Goal: Transaction & Acquisition: Download file/media

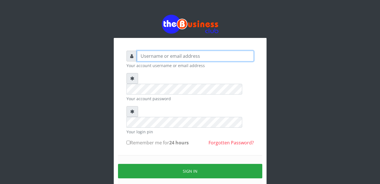
type input "gloworld1"
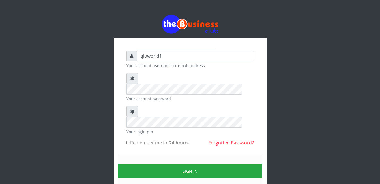
click at [129, 141] on input "Remember me for 24 hours" at bounding box center [129, 143] width 4 height 4
click at [128, 141] on input "Remember me for 24 hours" at bounding box center [129, 143] width 4 height 4
checkbox input "true"
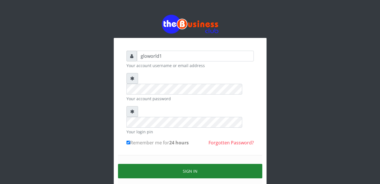
click at [191, 164] on button "Sign in" at bounding box center [190, 171] width 144 height 14
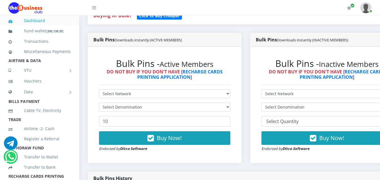
scroll to position [147, 0]
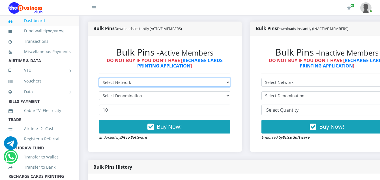
click at [133, 83] on select "Select Network MTN Globacom 9Mobile Airtel" at bounding box center [164, 82] width 131 height 9
select select "Airtel"
click at [99, 79] on select "Select Network MTN Globacom 9Mobile Airtel" at bounding box center [164, 82] width 131 height 9
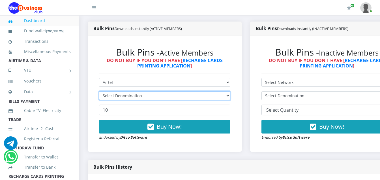
click at [144, 96] on select "Select Denomination" at bounding box center [164, 95] width 131 height 9
select select "96.36-100"
click at [99, 92] on select "Select Denomination Airtel NGN100 - ₦96.36 Airtel NGN200 - ₦192.72 Airtel NGN50…" at bounding box center [164, 95] width 131 height 9
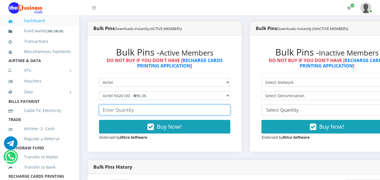
click at [136, 113] on input "number" at bounding box center [164, 109] width 131 height 11
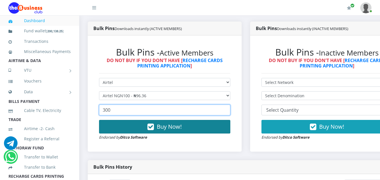
type input "300"
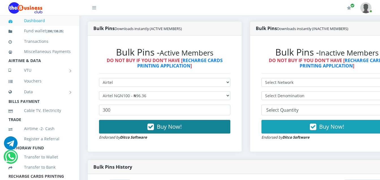
click at [154, 129] on icon "button" at bounding box center [151, 127] width 7 height 6
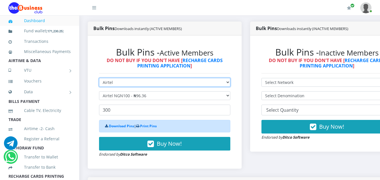
click at [115, 82] on select "Select Network MTN Globacom 9Mobile Airtel" at bounding box center [164, 82] width 131 height 9
select select "MTN"
click at [99, 79] on select "Select Network MTN Globacom 9Mobile Airtel" at bounding box center [164, 82] width 131 height 9
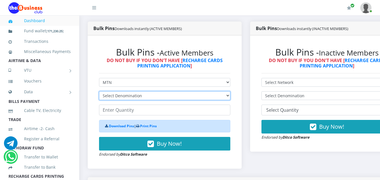
click at [143, 97] on select "Select Denomination MTN NGN100 - ₦96.94 MTN NGN200 - ₦193.88 MTN NGN400 - ₦387.…" at bounding box center [164, 95] width 131 height 9
select select "96.94-100"
click at [99, 92] on select "Select Denomination MTN NGN100 - ₦96.94 MTN NGN200 - ₦193.88 MTN NGN400 - ₦387.…" at bounding box center [164, 95] width 131 height 9
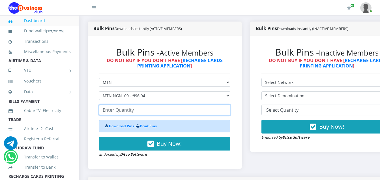
click at [137, 110] on input "number" at bounding box center [164, 109] width 131 height 11
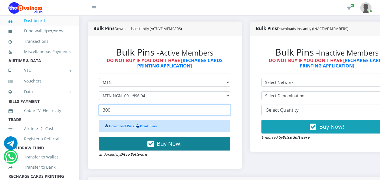
type input "300"
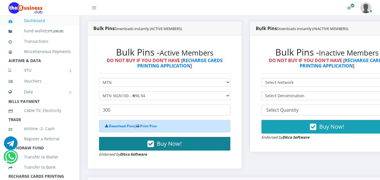
click at [153, 142] on icon "button" at bounding box center [151, 144] width 7 height 6
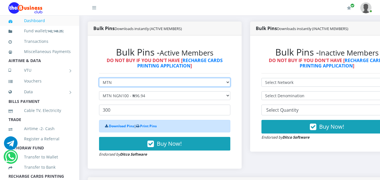
click at [118, 86] on select "Select Network MTN Globacom 9Mobile Airtel" at bounding box center [164, 82] width 131 height 9
select select "Airtel"
click at [99, 79] on select "Select Network MTN Globacom 9Mobile Airtel" at bounding box center [164, 82] width 131 height 9
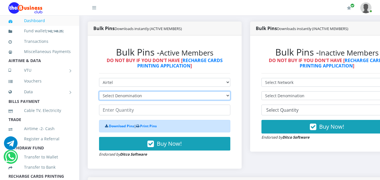
click at [140, 99] on select "Select Denomination Airtel NGN100 - ₦96.36 Airtel NGN200 - ₦192.72 Airtel NGN50…" at bounding box center [164, 95] width 131 height 9
select select "192.72-200"
click at [99, 92] on select "Select Denomination Airtel NGN100 - ₦96.36 Airtel NGN200 - ₦192.72 Airtel NGN50…" at bounding box center [164, 95] width 131 height 9
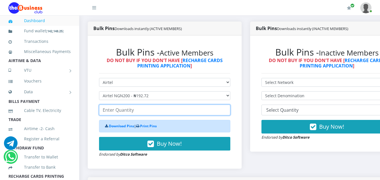
click at [135, 112] on input "number" at bounding box center [164, 109] width 131 height 11
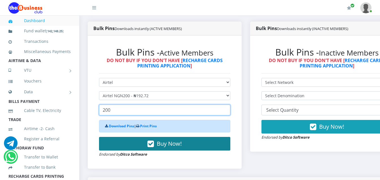
type input "200"
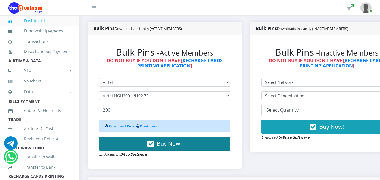
click at [153, 144] on icon "button" at bounding box center [151, 144] width 7 height 6
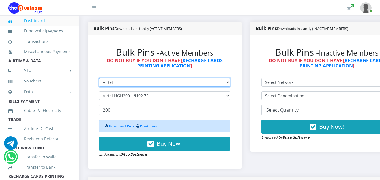
click at [114, 85] on select "Select Network MTN Globacom 9Mobile Airtel" at bounding box center [164, 82] width 131 height 9
select select "MTN"
click at [99, 79] on select "Select Network MTN Globacom 9Mobile Airtel" at bounding box center [164, 82] width 131 height 9
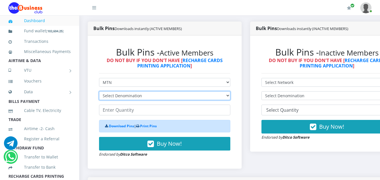
click at [140, 97] on select "Select Denomination MTN NGN100 - ₦96.94 MTN NGN200 - ₦193.88 MTN NGN400 - ₦387.…" at bounding box center [164, 95] width 131 height 9
select select "193.88-200"
click at [99, 92] on select "Select Denomination MTN NGN100 - ₦96.94 MTN NGN200 - ₦193.88 MTN NGN400 - ₦387.…" at bounding box center [164, 95] width 131 height 9
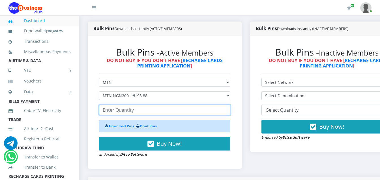
click at [136, 112] on input "number" at bounding box center [164, 109] width 131 height 11
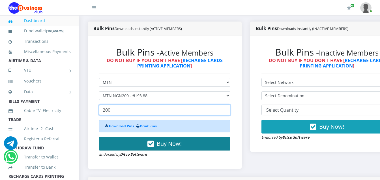
type input "200"
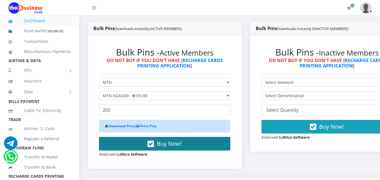
click at [156, 147] on button "Buy Now!" at bounding box center [164, 144] width 131 height 14
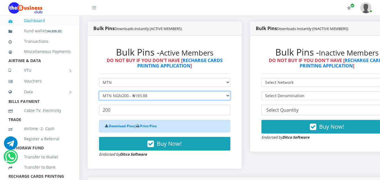
click at [150, 96] on select "Select Denomination MTN NGN100 - ₦96.94 MTN NGN200 - ₦193.88 MTN NGN400 - ₦387.…" at bounding box center [164, 95] width 131 height 9
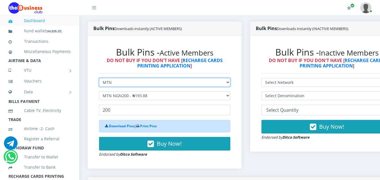
click at [114, 83] on select "Select Network MTN Globacom 9Mobile Airtel" at bounding box center [164, 82] width 131 height 9
select select "9Mobile"
click at [99, 79] on select "Select Network MTN Globacom 9Mobile Airtel" at bounding box center [164, 82] width 131 height 9
click at [123, 82] on select "Select Network MTN Globacom 9Mobile Airtel" at bounding box center [164, 82] width 131 height 9
select select "Glo"
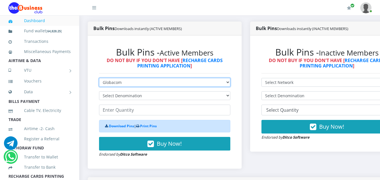
click at [99, 79] on select "Select Network MTN Globacom 9Mobile Airtel" at bounding box center [164, 82] width 131 height 9
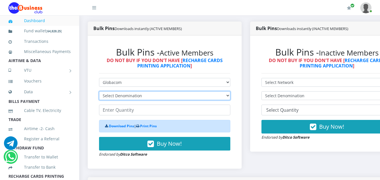
click at [142, 97] on select "Select Denomination Glo NGN100 - ₦96.45 Glo NGN200 - ₦192.90 Glo NGN500 - ₦482.…" at bounding box center [164, 95] width 131 height 9
select select "96.45-100"
click at [99, 92] on select "Select Denomination Glo NGN100 - ₦96.45 Glo NGN200 - ₦192.90 Glo NGN500 - ₦482.…" at bounding box center [164, 95] width 131 height 9
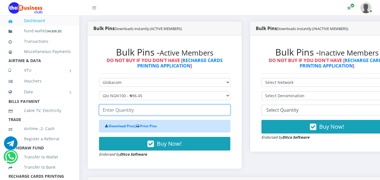
click at [133, 113] on input "number" at bounding box center [164, 109] width 131 height 11
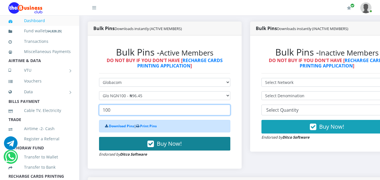
type input "100"
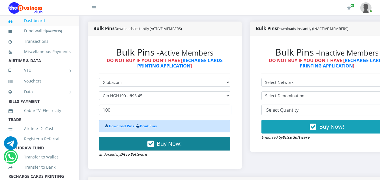
click at [154, 145] on icon "button" at bounding box center [151, 144] width 7 height 6
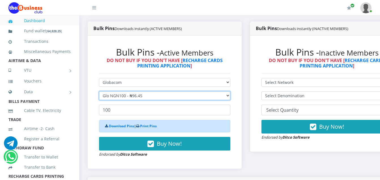
click at [147, 97] on select "Select Denomination Glo NGN100 - ₦96.45 Glo NGN200 - ₦192.90 Glo NGN500 - ₦482.…" at bounding box center [164, 95] width 131 height 9
select select "192.9-200"
click at [99, 92] on select "Select Denomination Glo NGN100 - ₦96.45 Glo NGN200 - ₦192.90 Glo NGN500 - ₦482.…" at bounding box center [164, 95] width 131 height 9
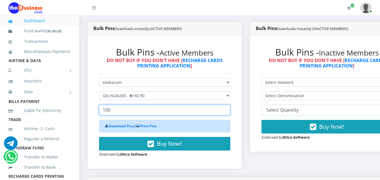
click at [112, 111] on input "100" at bounding box center [164, 109] width 131 height 11
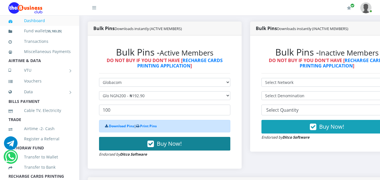
click at [157, 145] on button "Buy Now!" at bounding box center [164, 144] width 131 height 14
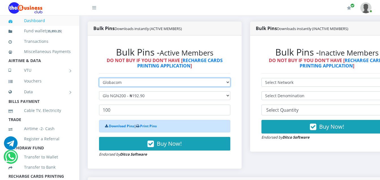
click at [122, 82] on select "Select Network MTN Globacom 9Mobile Airtel" at bounding box center [164, 82] width 131 height 9
select select "MTN"
click at [99, 79] on select "Select Network MTN Globacom 9Mobile Airtel" at bounding box center [164, 82] width 131 height 9
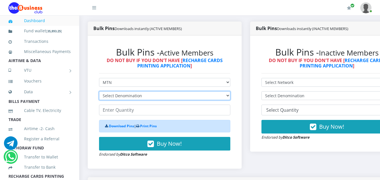
click at [140, 95] on select "Select Denomination MTN NGN100 - ₦96.94 MTN NGN200 - ₦193.88 MTN NGN400 - ₦387.…" at bounding box center [164, 95] width 131 height 9
select select "484.7-500"
click at [99, 92] on select "Select Denomination MTN NGN100 - ₦96.94 MTN NGN200 - ₦193.88 MTN NGN400 - ₦387.…" at bounding box center [164, 95] width 131 height 9
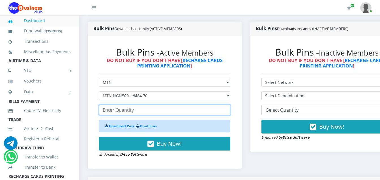
click at [136, 110] on input "number" at bounding box center [164, 109] width 131 height 11
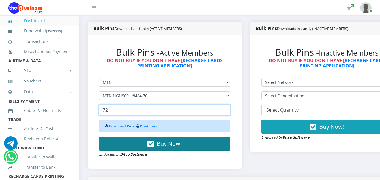
type input "72"
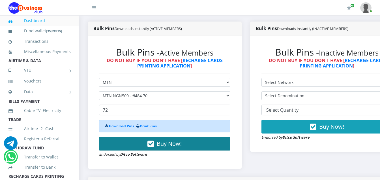
click at [153, 145] on icon "button" at bounding box center [151, 144] width 7 height 6
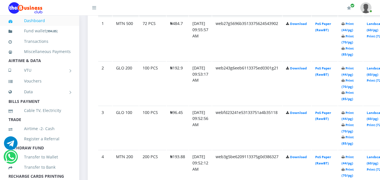
scroll to position [344, 0]
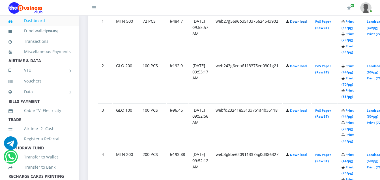
click at [302, 21] on link "Download" at bounding box center [298, 21] width 17 height 4
click at [307, 67] on link "Download" at bounding box center [298, 66] width 17 height 4
click at [307, 112] on link "Download" at bounding box center [298, 110] width 17 height 4
click at [307, 157] on link "Download" at bounding box center [298, 154] width 17 height 4
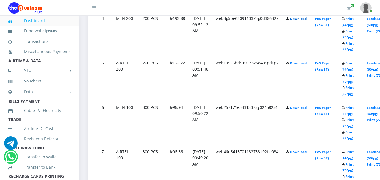
scroll to position [491, 0]
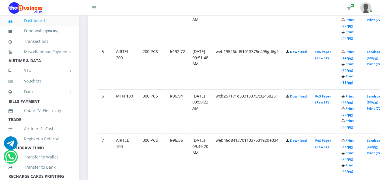
click at [302, 52] on link "Download" at bounding box center [298, 52] width 17 height 4
click at [307, 97] on link "Download" at bounding box center [298, 96] width 17 height 4
click at [307, 142] on link "Download" at bounding box center [298, 140] width 17 height 4
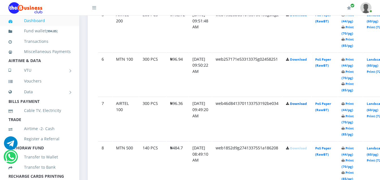
scroll to position [536, 0]
